Goal: Check status: Check status

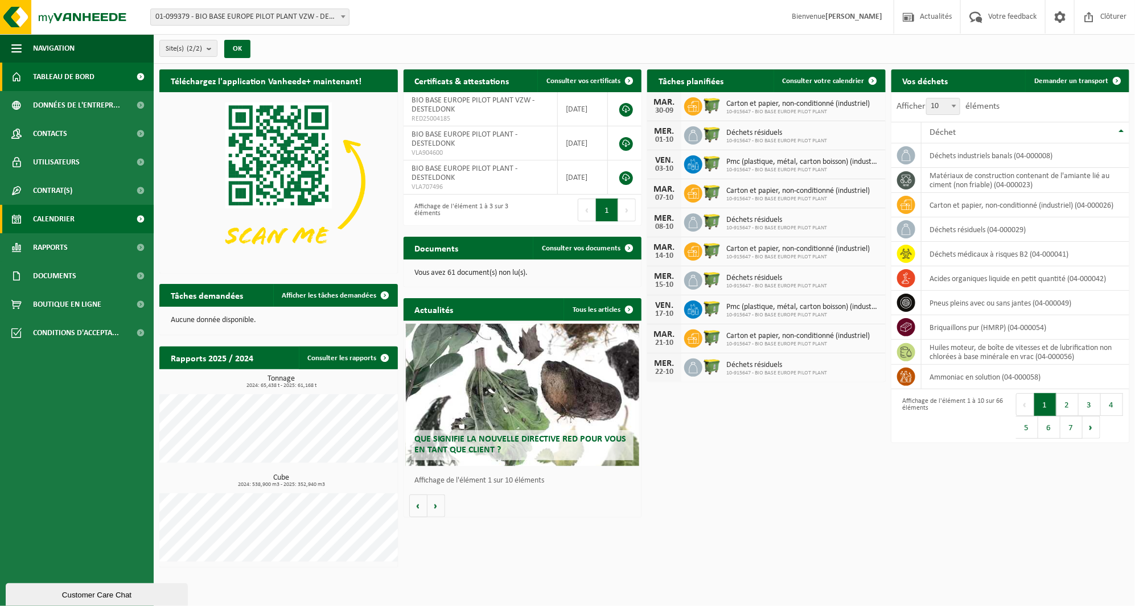
click at [49, 211] on span "Calendrier" at bounding box center [54, 219] width 42 height 28
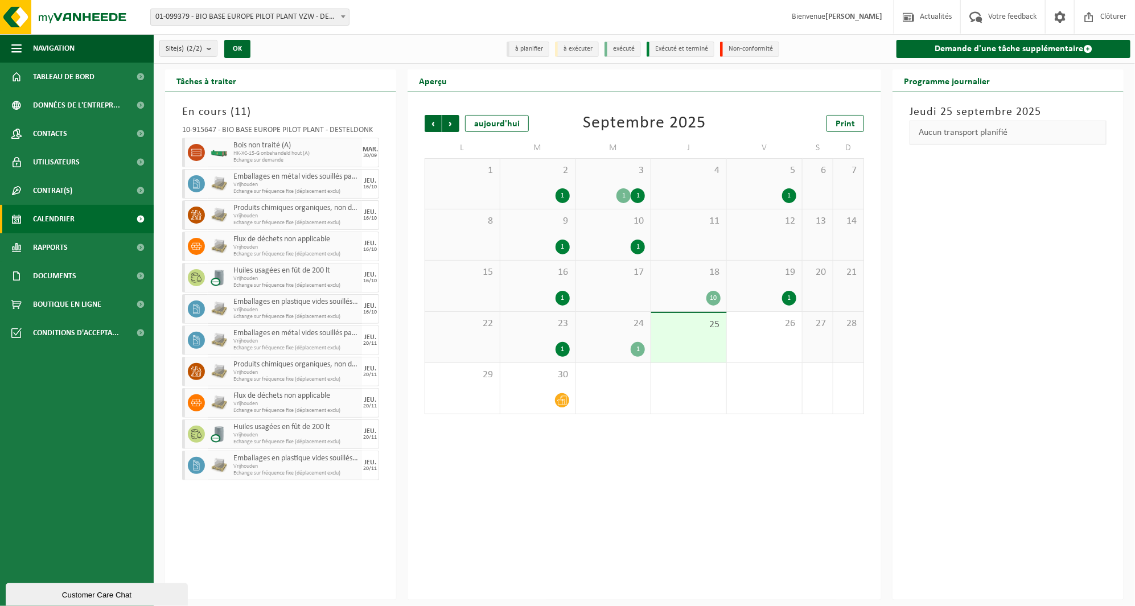
click at [652, 326] on div "25" at bounding box center [688, 338] width 75 height 50
click at [623, 329] on span "24" at bounding box center [614, 324] width 64 height 13
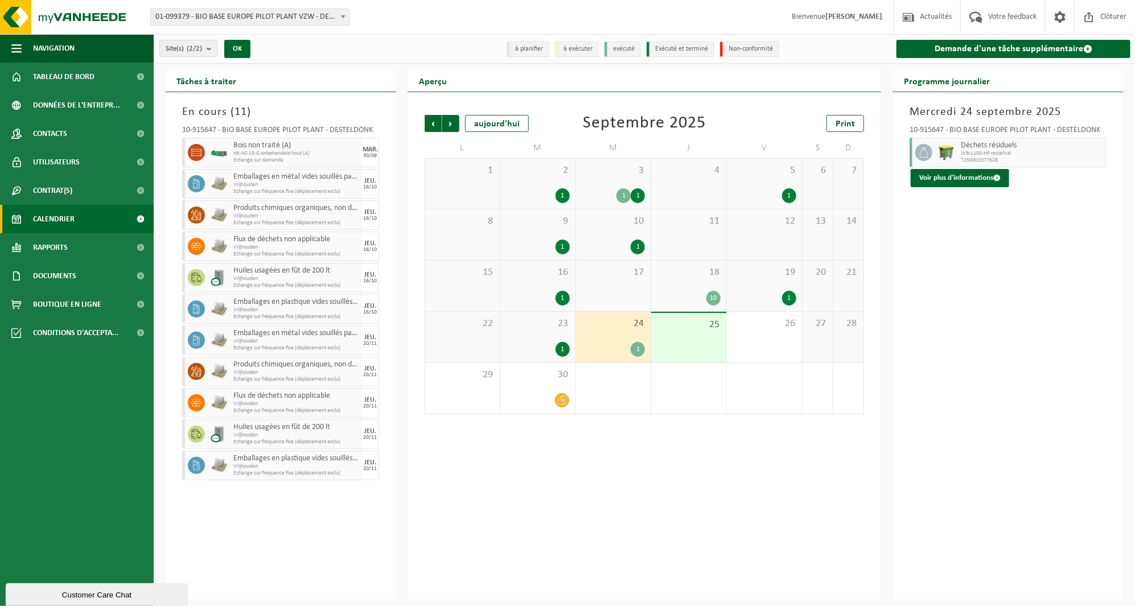
click at [936, 129] on div "10-915647 - BIO BASE EUROPE PILOT PLANT - DESTELDONK" at bounding box center [1007, 131] width 197 height 11
click at [964, 144] on span "Déchets résiduels" at bounding box center [1032, 145] width 142 height 9
click at [972, 177] on button "Voir plus d'informations" at bounding box center [960, 178] width 98 height 18
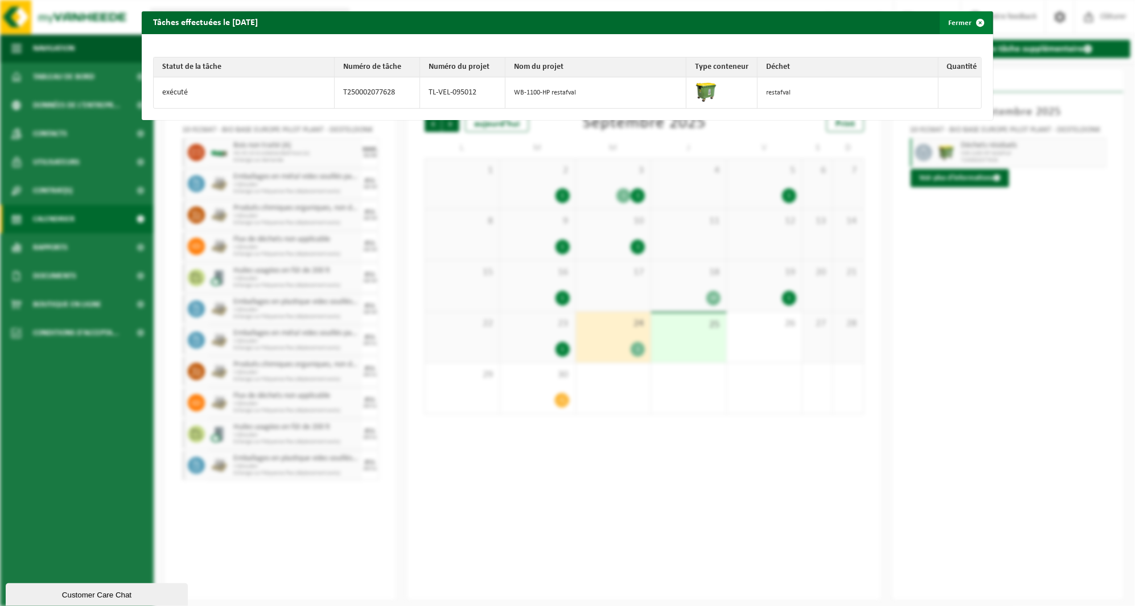
click at [976, 24] on span "button" at bounding box center [980, 22] width 23 height 23
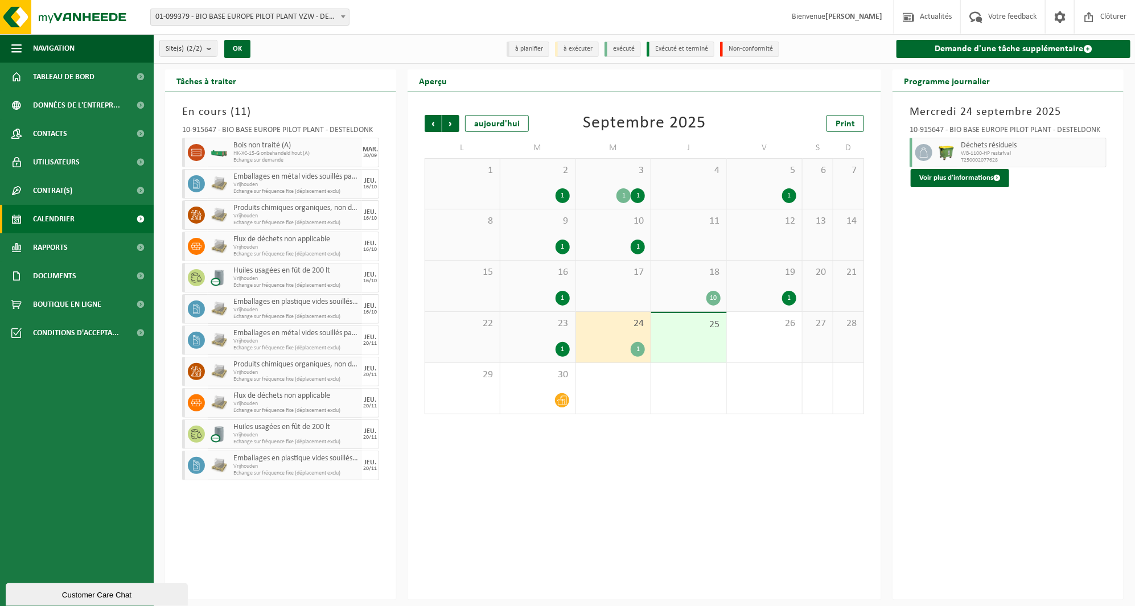
click at [690, 448] on div "Précédent Suivant [DATE] [DATE] Print L M M J V S D 1 2 1 3 1 1 4 5 1 6 7 8 9 1…" at bounding box center [643, 346] width 473 height 508
click at [701, 324] on span "25" at bounding box center [689, 325] width 64 height 13
click at [723, 292] on div "18 10" at bounding box center [688, 286] width 75 height 51
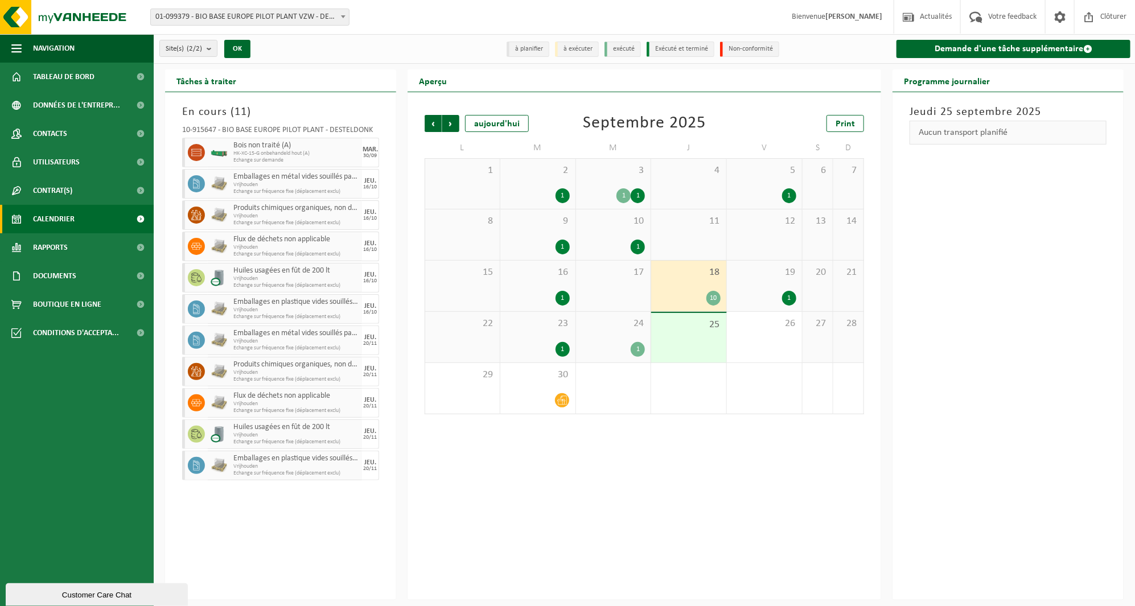
click at [765, 294] on div "1" at bounding box center [764, 298] width 64 height 15
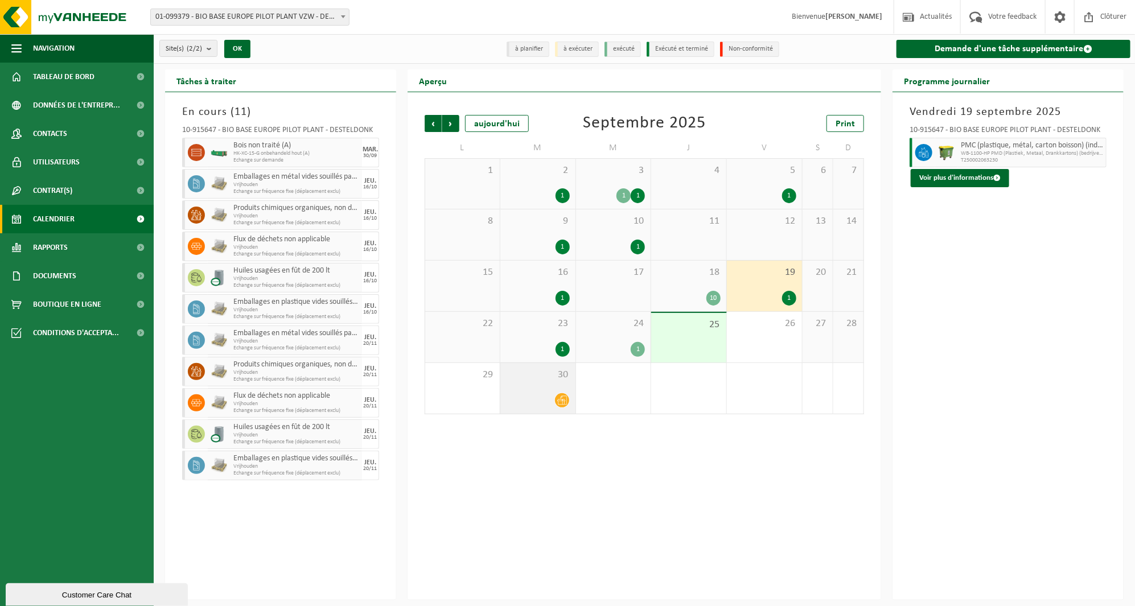
click at [561, 387] on div "30" at bounding box center [537, 388] width 75 height 51
